Goal: Information Seeking & Learning: Find specific fact

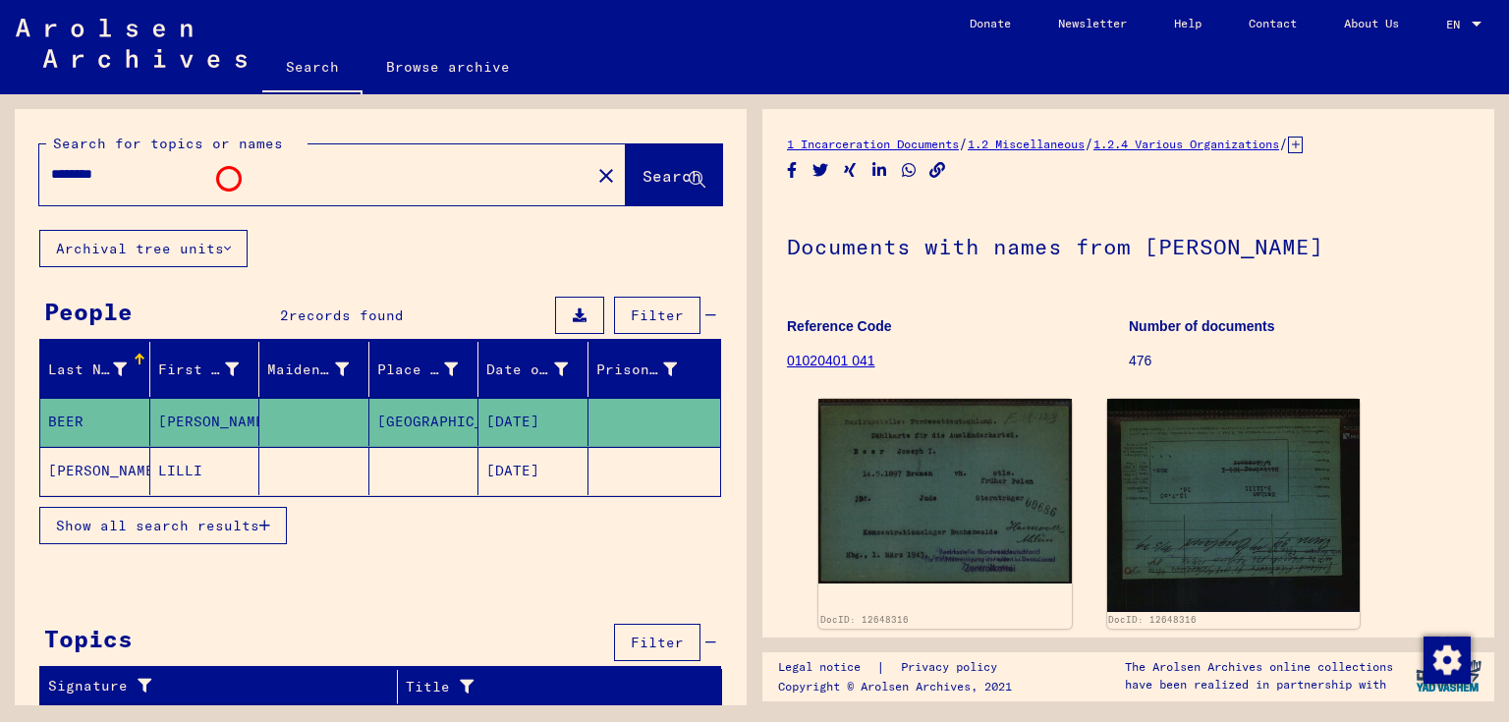
click at [226, 176] on input "********" at bounding box center [315, 174] width 528 height 21
drag, startPoint x: 222, startPoint y: 170, endPoint x: 0, endPoint y: 176, distance: 222.2
click at [0, 176] on div "Search for topics or names ******** close Search Archival tree units People 2 r…" at bounding box center [377, 399] width 755 height 611
click at [151, 246] on button "Archival tree units" at bounding box center [143, 248] width 208 height 37
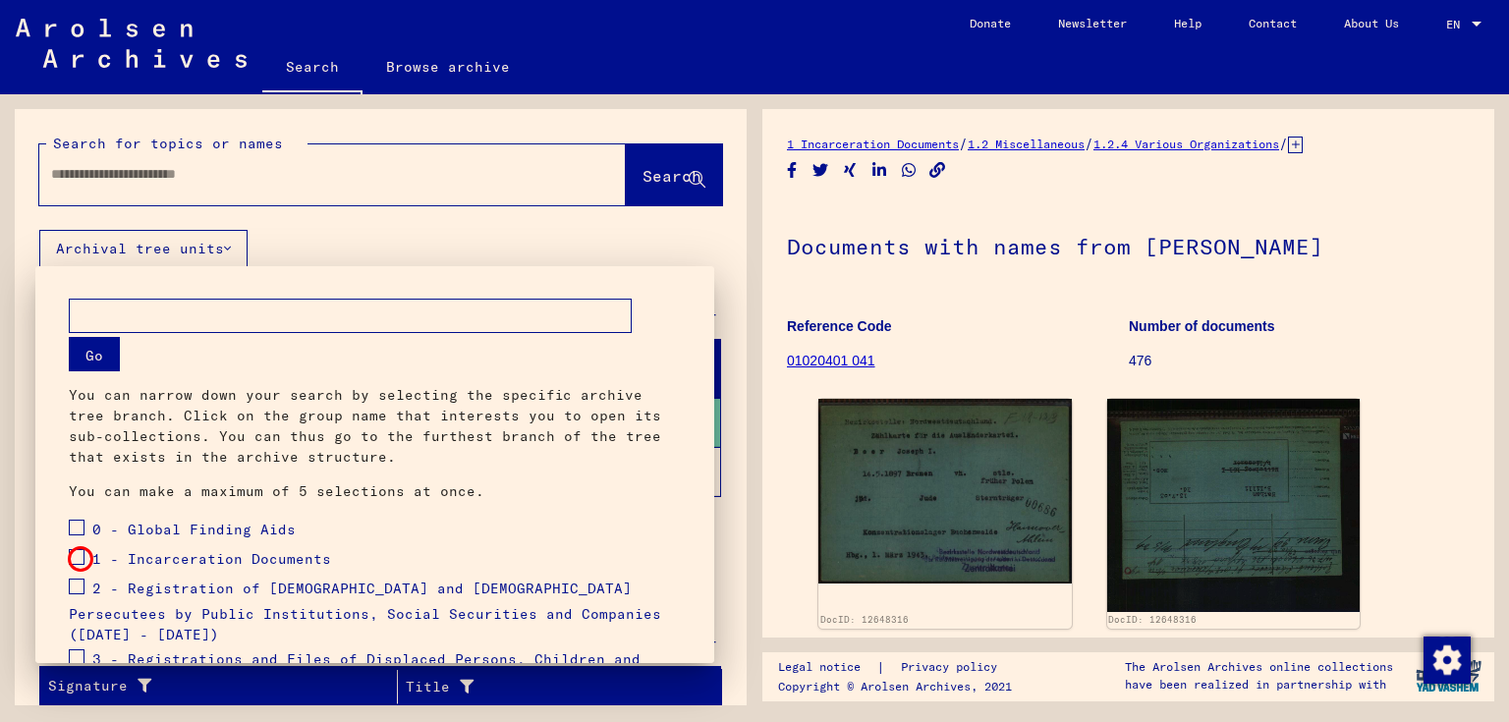
drag, startPoint x: 78, startPoint y: 556, endPoint x: 95, endPoint y: 566, distance: 20.2
click at [77, 556] on span at bounding box center [77, 557] width 16 height 16
click at [102, 360] on button "Go" at bounding box center [94, 354] width 51 height 34
click at [81, 553] on span at bounding box center [77, 557] width 16 height 16
click at [651, 188] on div at bounding box center [754, 361] width 1509 height 722
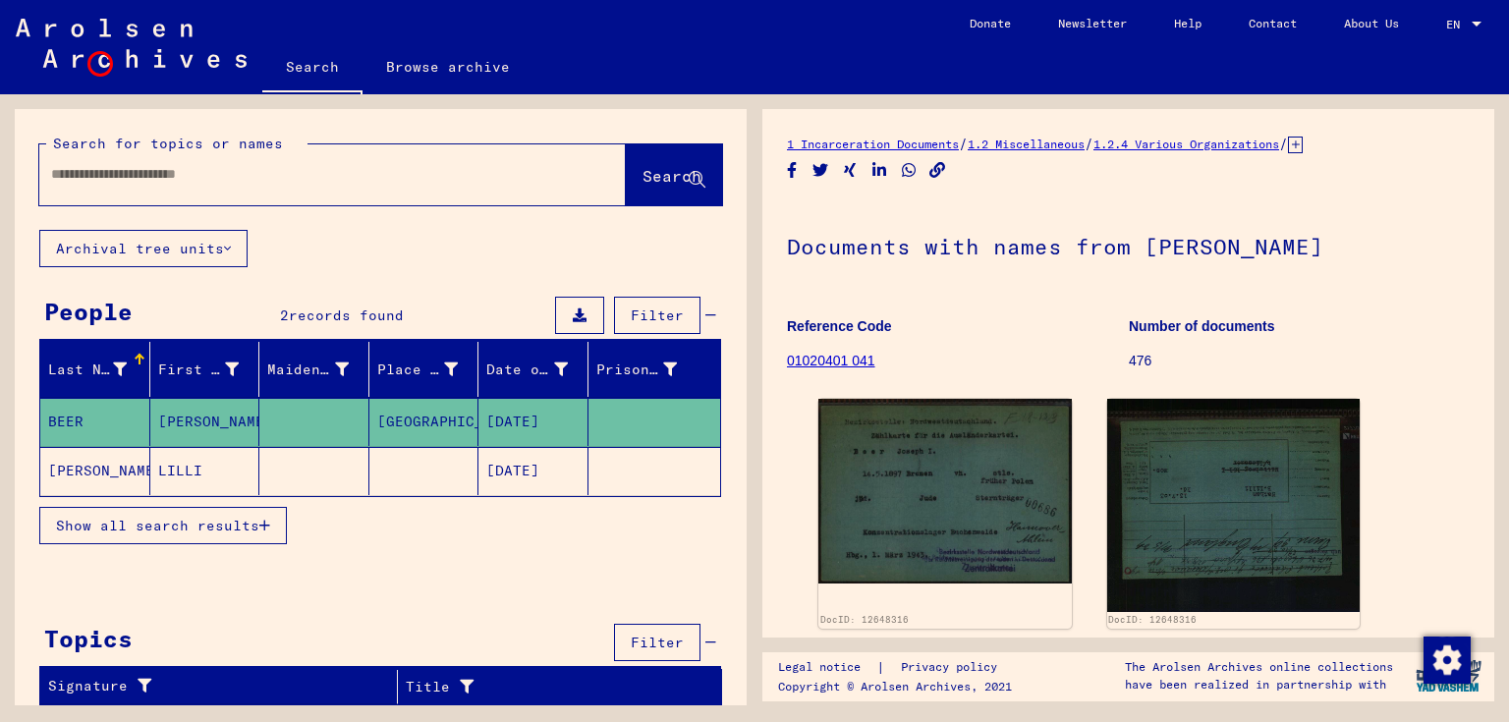
click at [97, 61] on img at bounding box center [131, 43] width 231 height 49
drag, startPoint x: 299, startPoint y: 54, endPoint x: 306, endPoint y: 62, distance: 10.4
click at [299, 54] on link "Search" at bounding box center [312, 68] width 100 height 51
